Goal: Information Seeking & Learning: Learn about a topic

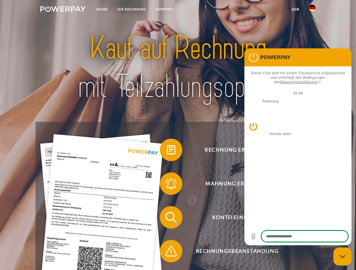
click at [63, 10] on img at bounding box center [62, 9] width 45 height 6
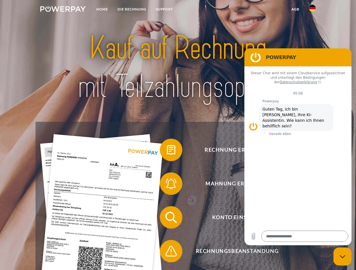
click at [312, 10] on img at bounding box center [312, 8] width 7 height 7
click at [295, 9] on link "agb" at bounding box center [294, 9] width 17 height 10
click at [167, 151] on span at bounding box center [162, 150] width 28 height 28
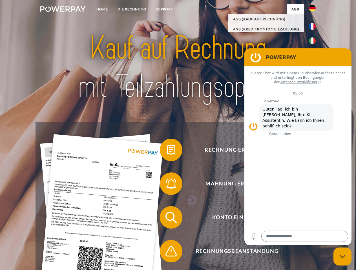
click at [167, 185] on span at bounding box center [162, 184] width 28 height 28
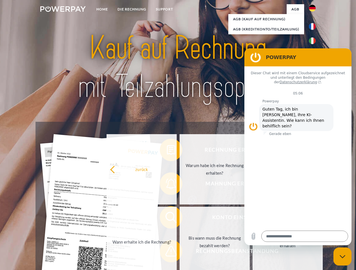
click at [179, 219] on link "Bis wann muss die Rechnung bezahlt werden?" at bounding box center [214, 242] width 70 height 70
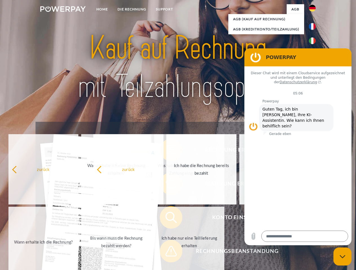
click at [167, 253] on span at bounding box center [162, 251] width 28 height 28
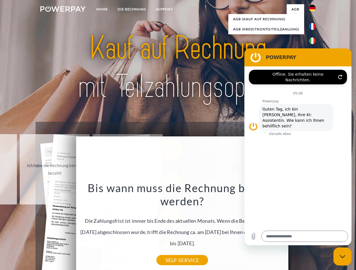
click at [342, 257] on icon "Messaging-Fenster schließen" at bounding box center [342, 257] width 6 height 4
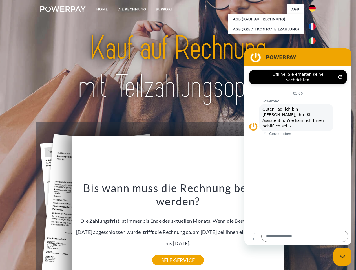
type textarea "*"
